Goal: Task Accomplishment & Management: Use online tool/utility

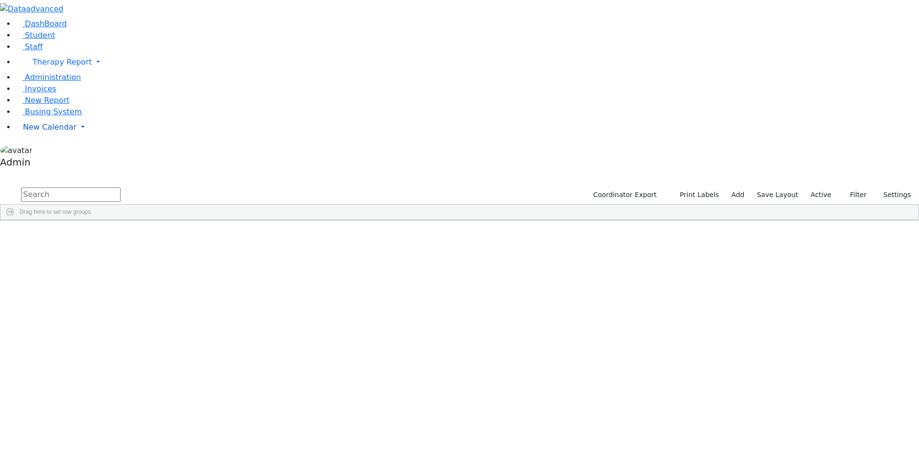
click at [45, 132] on span "New Calendar" at bounding box center [50, 127] width 54 height 9
click at [50, 151] on span "Calendar" at bounding box center [38, 146] width 34 height 9
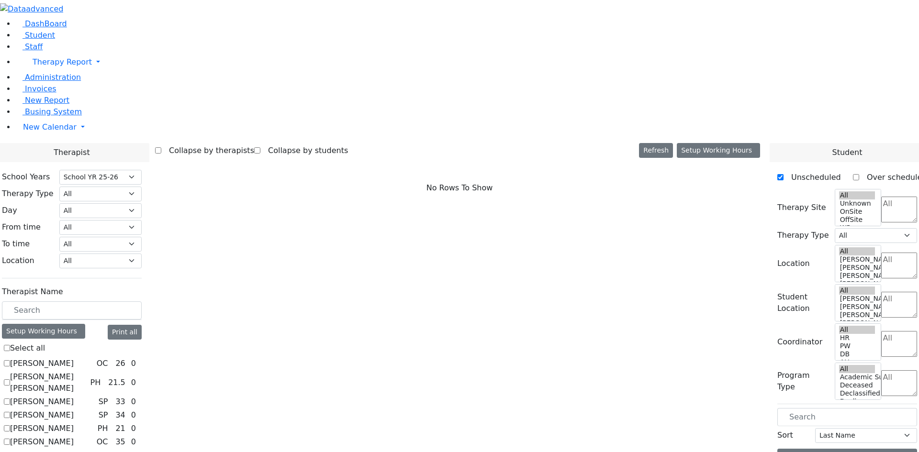
select select "212"
click at [74, 358] on label "[PERSON_NAME]" at bounding box center [42, 363] width 64 height 11
click at [10, 360] on input "[PERSON_NAME]" at bounding box center [7, 363] width 6 height 6
checkbox input "true"
select select "1"
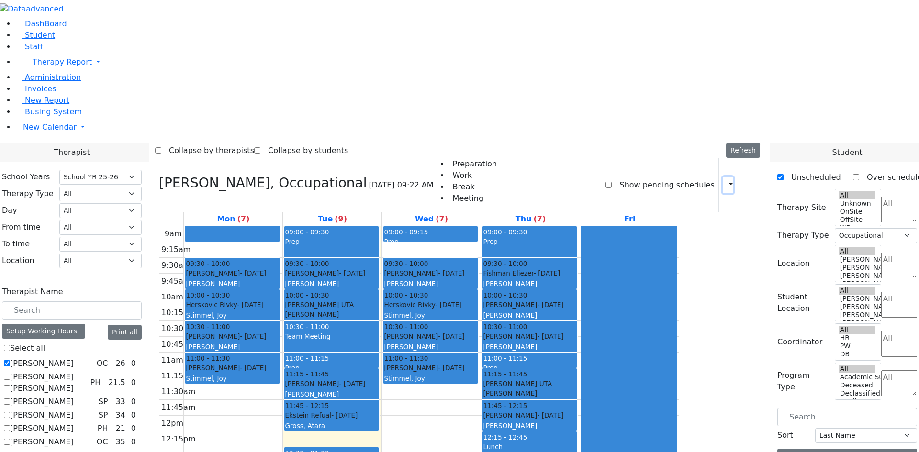
click at [725, 177] on button "button" at bounding box center [728, 185] width 11 height 16
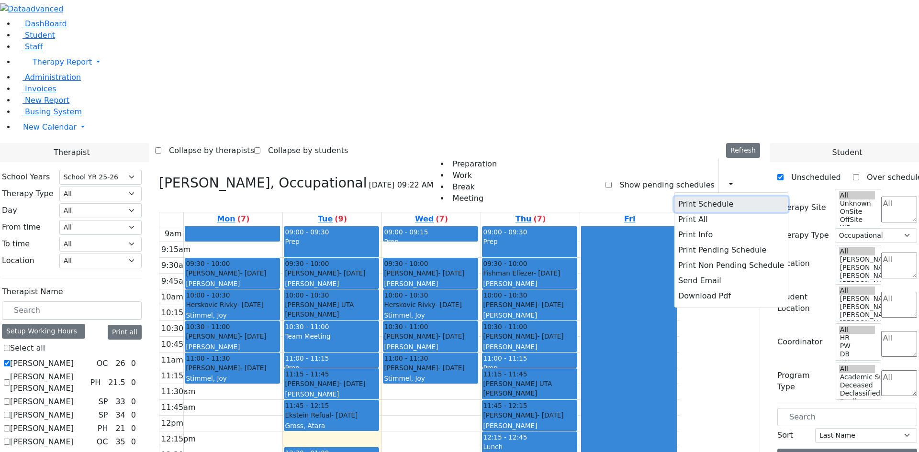
click at [703, 197] on button "Print Schedule" at bounding box center [730, 204] width 113 height 15
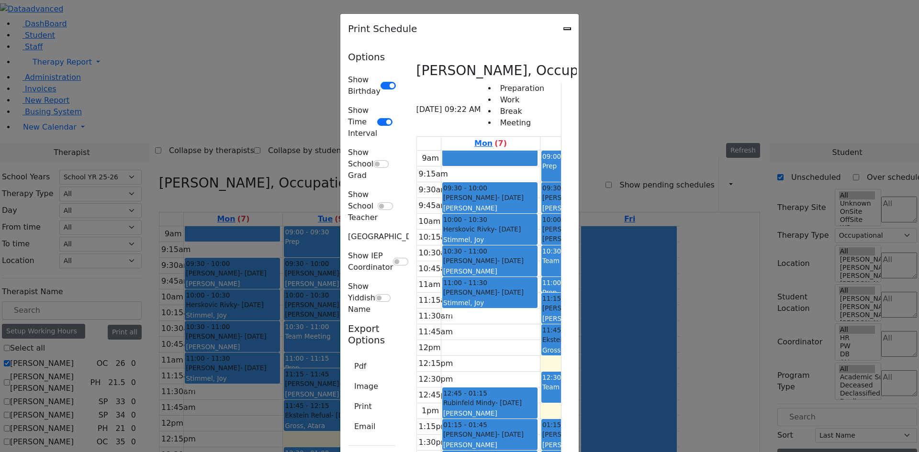
click at [579, 30] on div "Print Schedule" at bounding box center [459, 29] width 238 height 30
click at [567, 29] on icon "Close" at bounding box center [567, 29] width 0 height 0
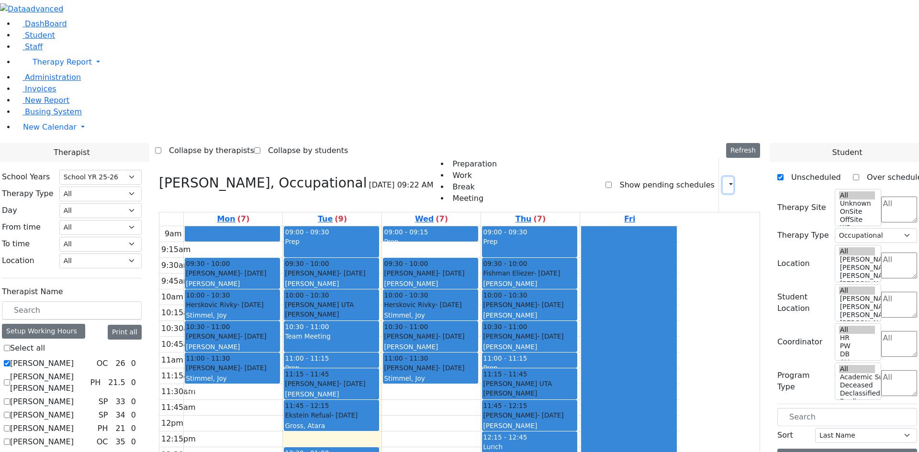
click at [723, 177] on button "button" at bounding box center [728, 185] width 11 height 16
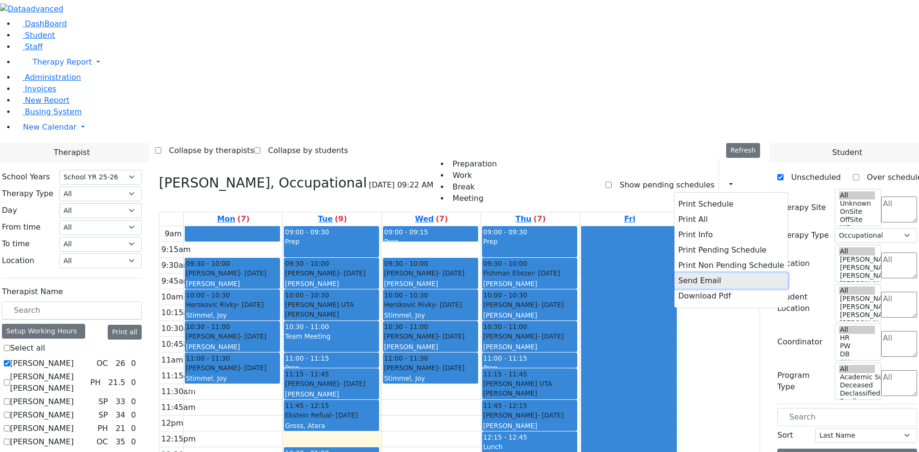
click at [691, 273] on button "Send Email" at bounding box center [730, 280] width 113 height 15
type input "[EMAIL_ADDRESS][DOMAIN_NAME]"
type textarea "This is schedule for [PERSON_NAME]"
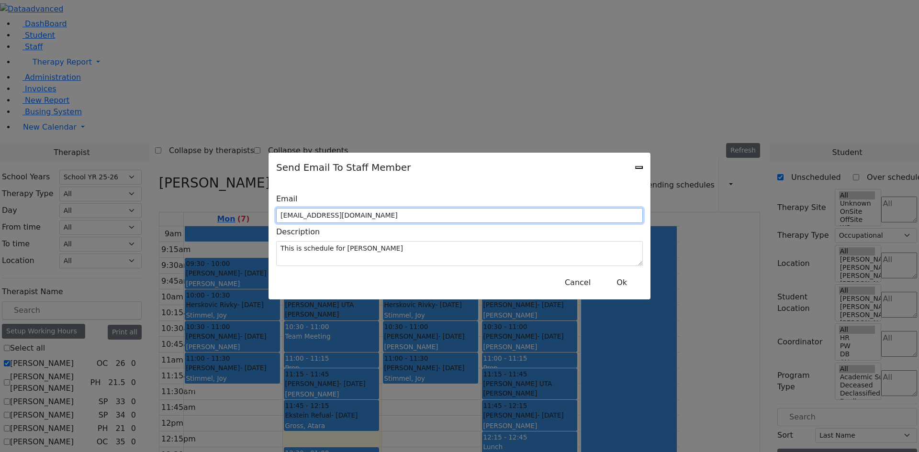
click at [408, 214] on input "[EMAIL_ADDRESS][DOMAIN_NAME]" at bounding box center [459, 215] width 367 height 15
type input "[EMAIL_ADDRESS][DOMAIN_NAME]"
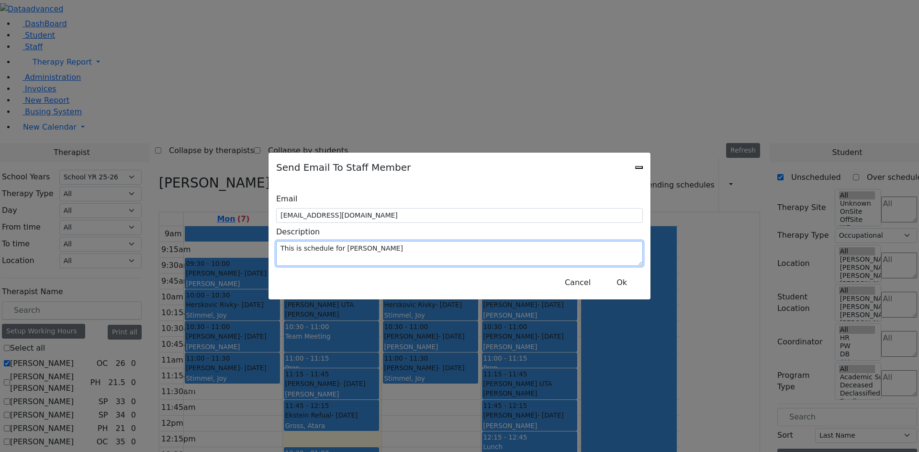
click at [484, 248] on textarea "This is schedule for [PERSON_NAME]" at bounding box center [459, 253] width 367 height 25
type textarea "This is schedule for [PERSON_NAME] test"
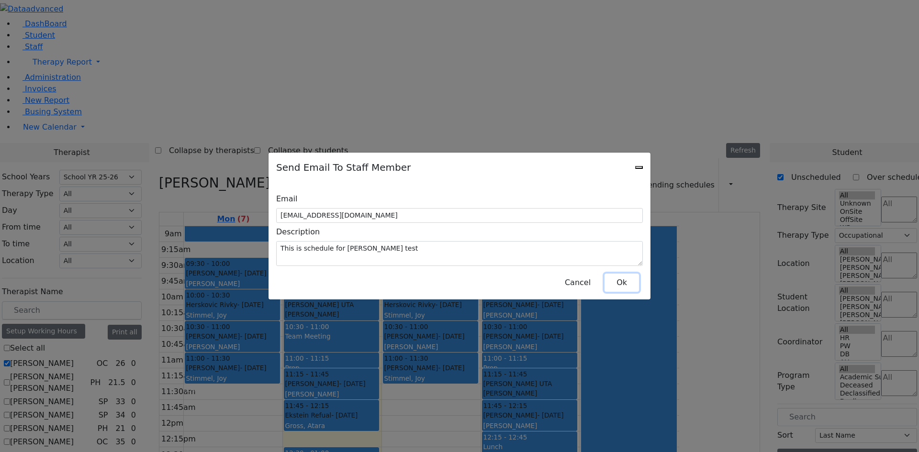
click at [626, 280] on button "Ok" at bounding box center [622, 283] width 34 height 18
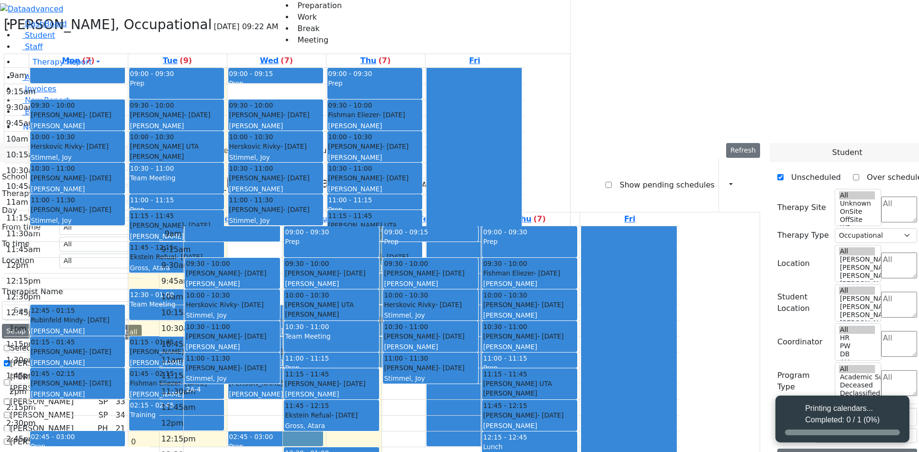
select select "212"
select select "1"
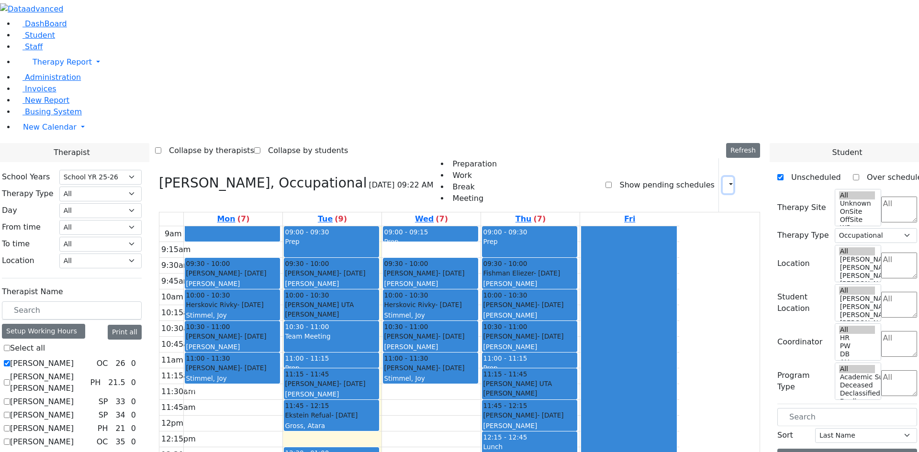
click at [726, 177] on button "button" at bounding box center [728, 185] width 11 height 16
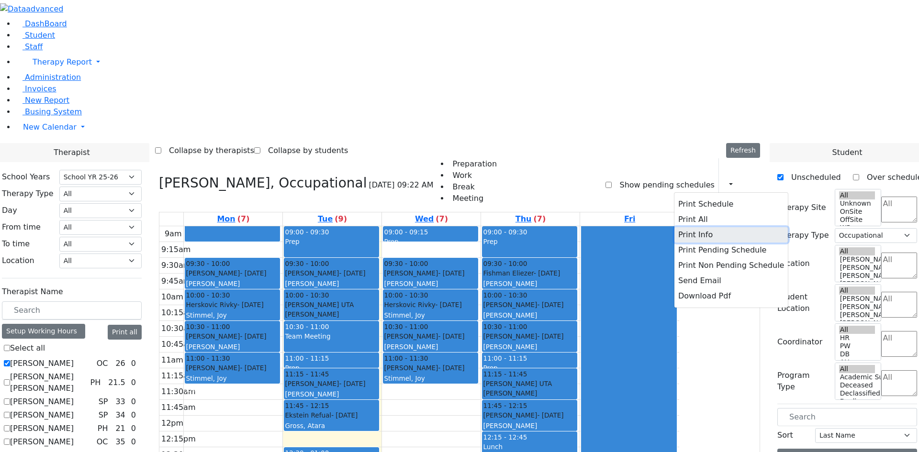
click at [690, 227] on button "Print Info" at bounding box center [730, 234] width 113 height 15
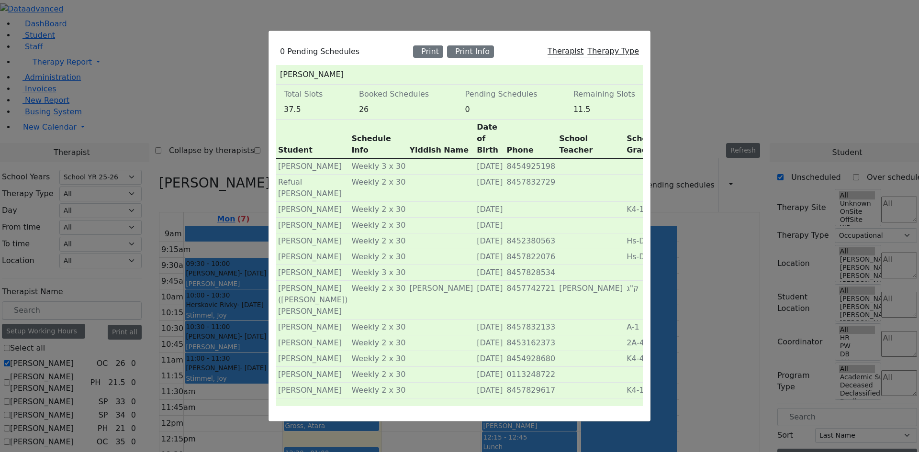
click at [664, 14] on div "0 Pending Schedules Print Print Info Therapist Therapy Type [PERSON_NAME] Total…" at bounding box center [459, 226] width 919 height 452
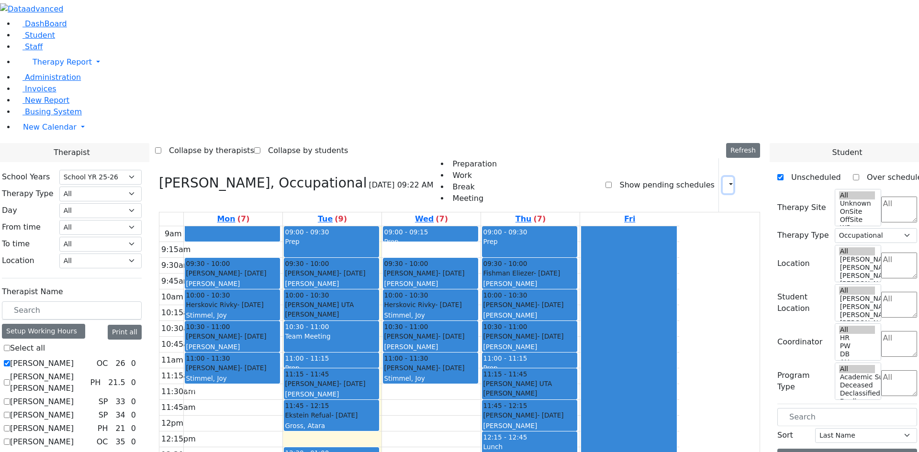
click at [726, 177] on button "button" at bounding box center [728, 185] width 11 height 16
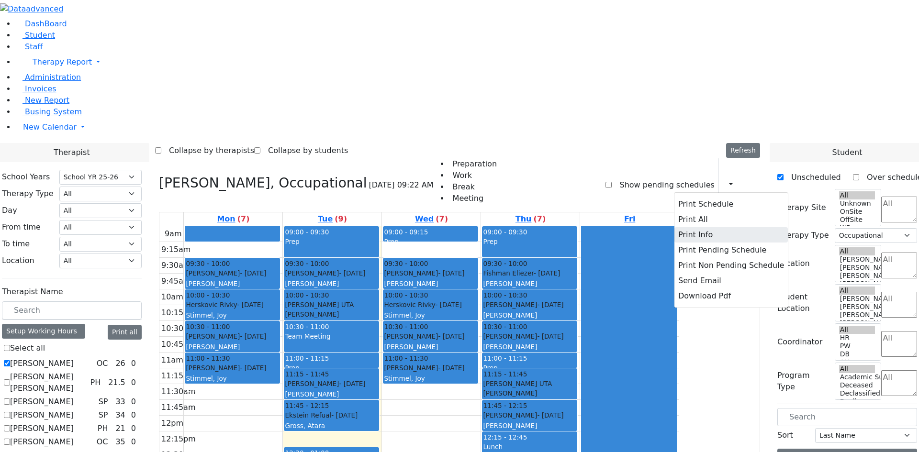
click at [668, 143] on div "Collapse by therapists Collapse by students Refresh Setup Working Hours Print S…" at bounding box center [459, 150] width 609 height 15
